Goal: Task Accomplishment & Management: Complete application form

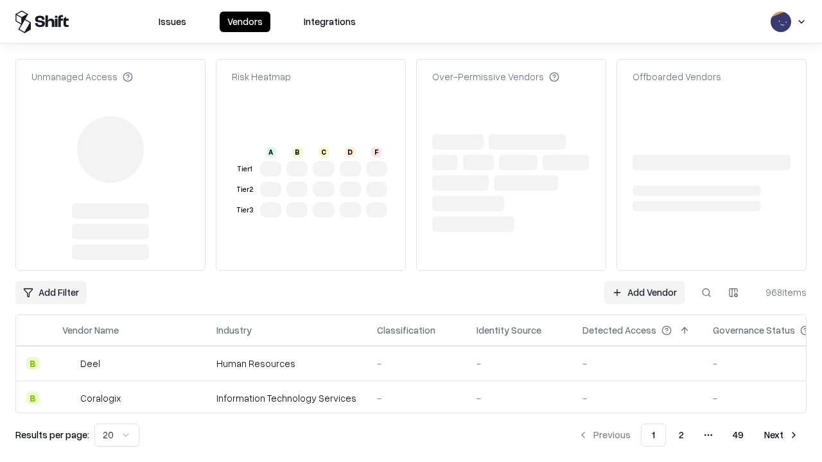
click at [644, 281] on link "Add Vendor" at bounding box center [644, 292] width 80 height 23
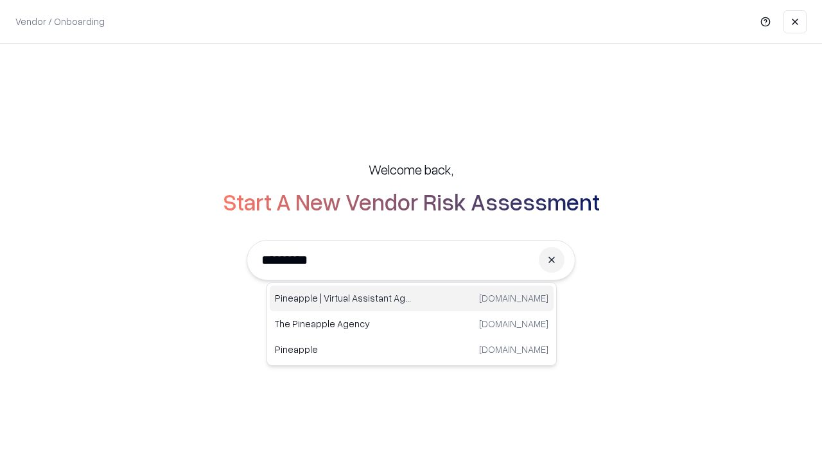
click at [412, 299] on div "Pineapple | Virtual Assistant Agency [DOMAIN_NAME]" at bounding box center [412, 299] width 284 height 26
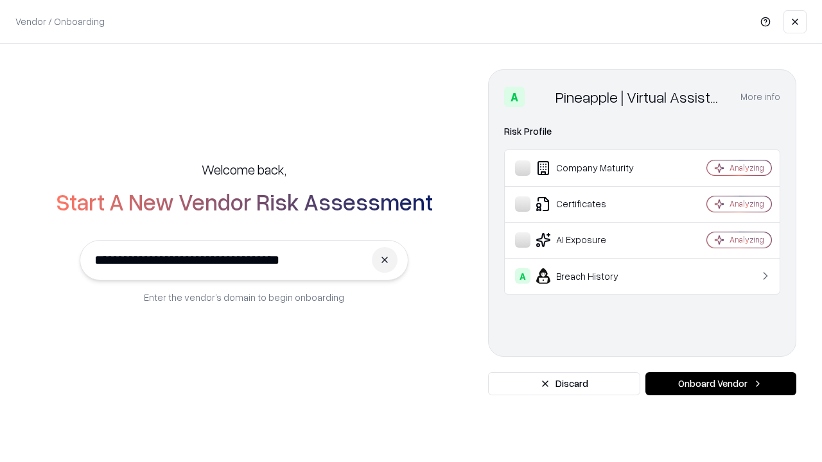
type input "**********"
click at [721, 384] on button "Onboard Vendor" at bounding box center [720, 384] width 151 height 23
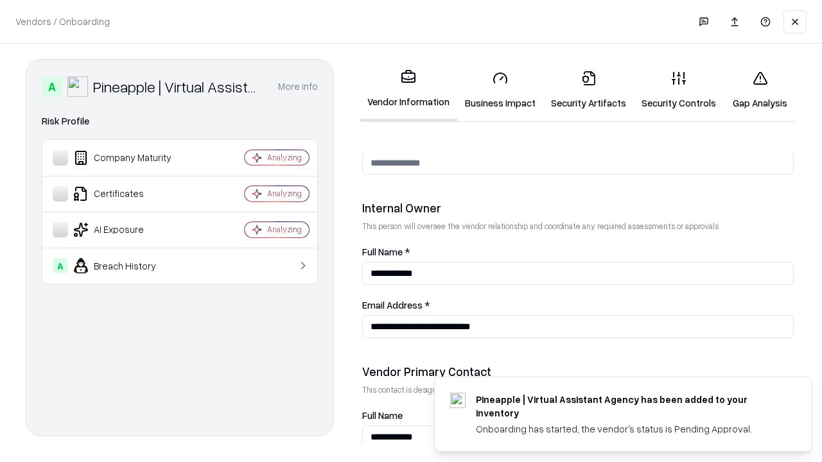
scroll to position [665, 0]
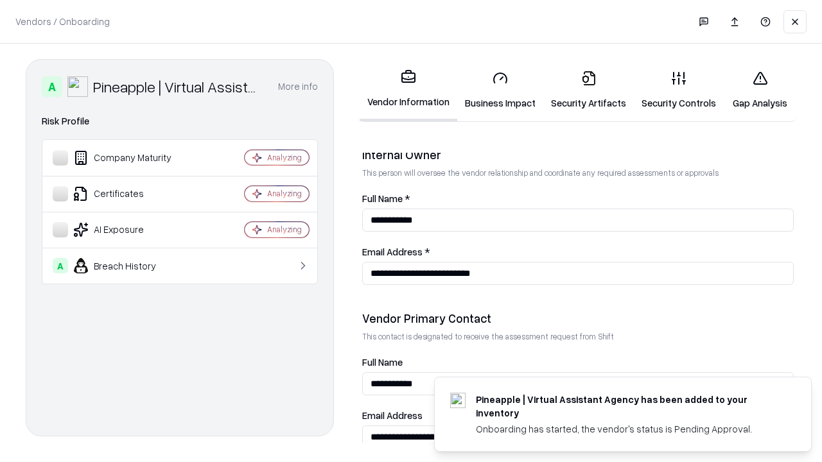
click at [500, 90] on link "Business Impact" at bounding box center [500, 90] width 86 height 60
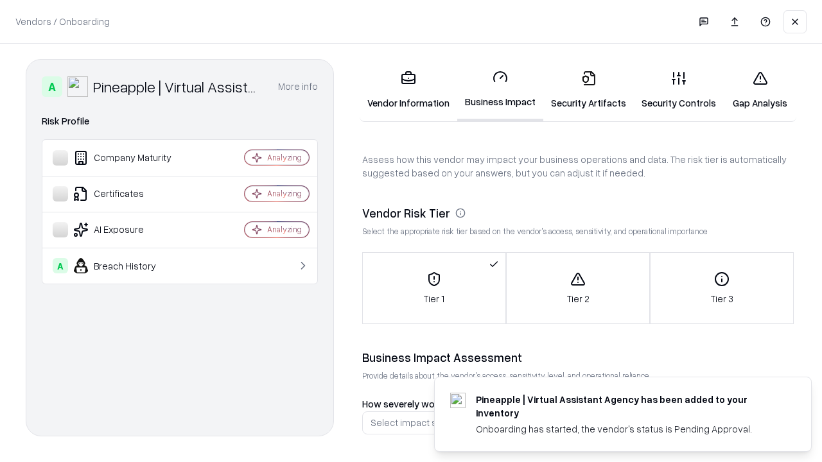
click at [588, 90] on link "Security Artifacts" at bounding box center [588, 90] width 91 height 60
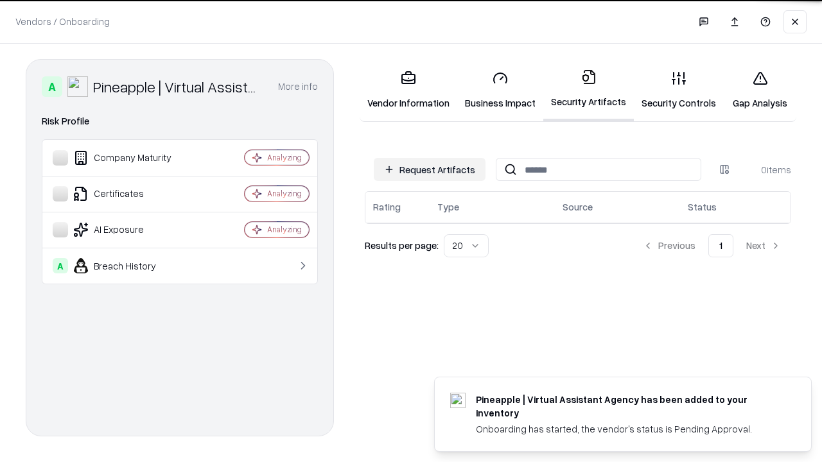
click at [430, 168] on button "Request Artifacts" at bounding box center [430, 169] width 112 height 23
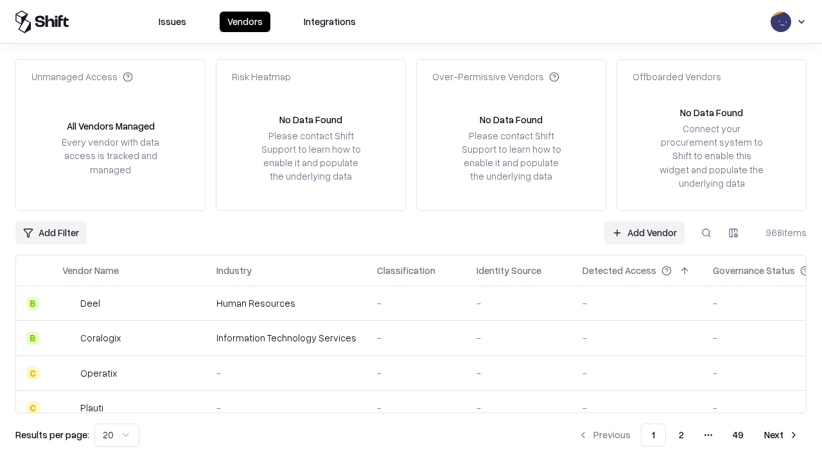
click at [644, 233] on link "Add Vendor" at bounding box center [644, 233] width 80 height 23
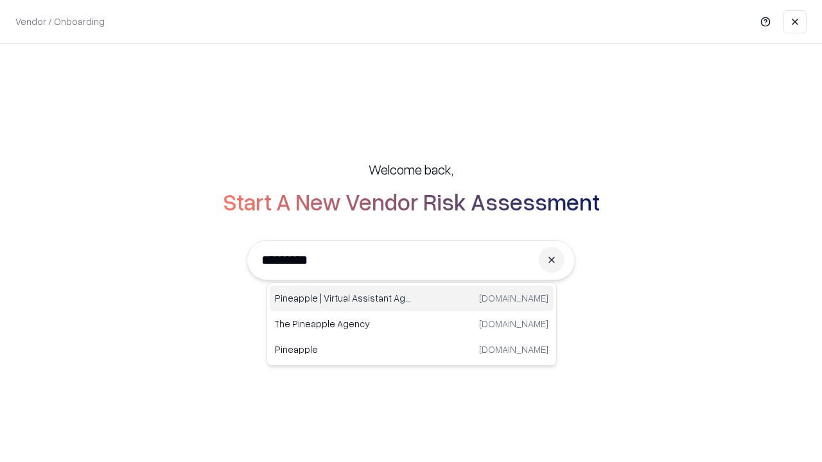
click at [412, 299] on div "Pineapple | Virtual Assistant Agency [DOMAIN_NAME]" at bounding box center [412, 299] width 284 height 26
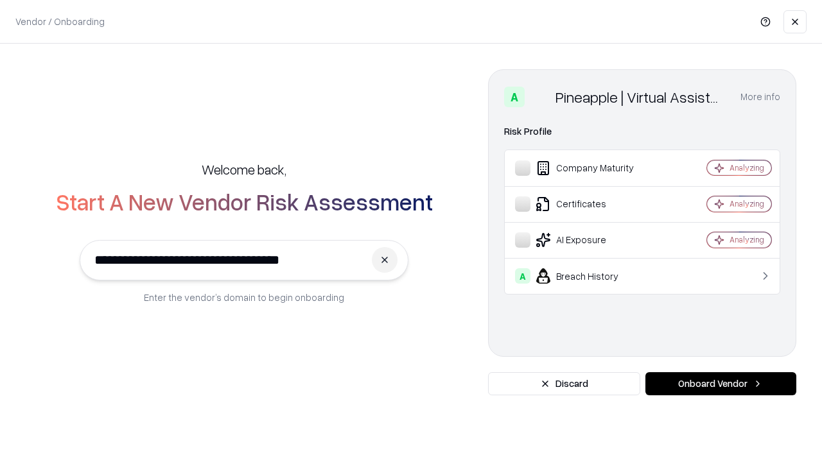
type input "**********"
click at [721, 384] on button "Onboard Vendor" at bounding box center [720, 384] width 151 height 23
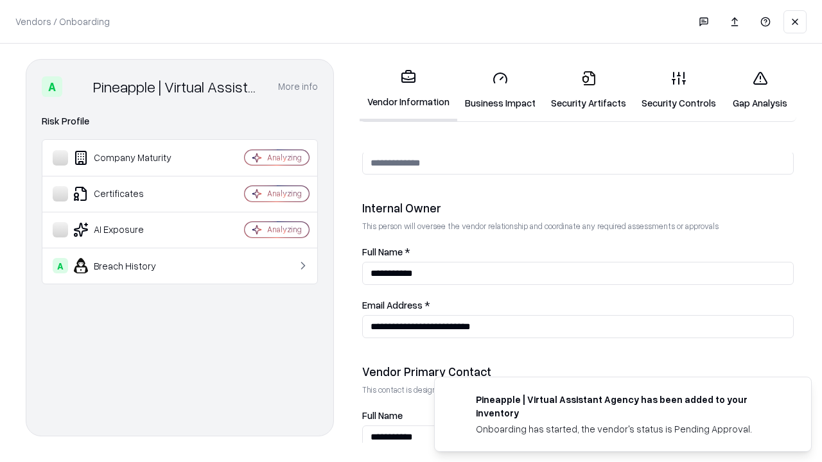
scroll to position [665, 0]
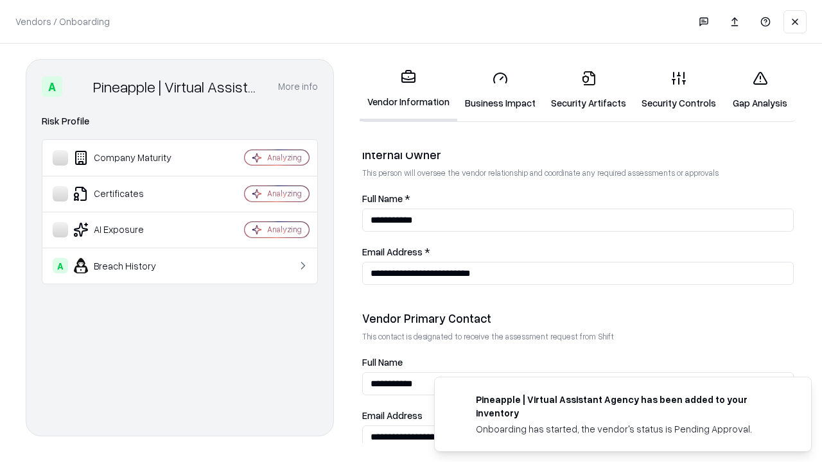
click at [760, 90] on link "Gap Analysis" at bounding box center [760, 90] width 73 height 60
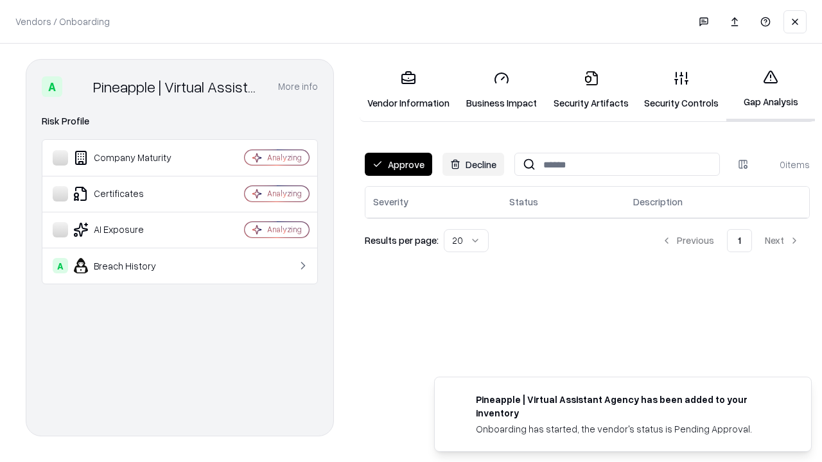
click at [398, 164] on button "Approve" at bounding box center [398, 164] width 67 height 23
